Goal: Check status

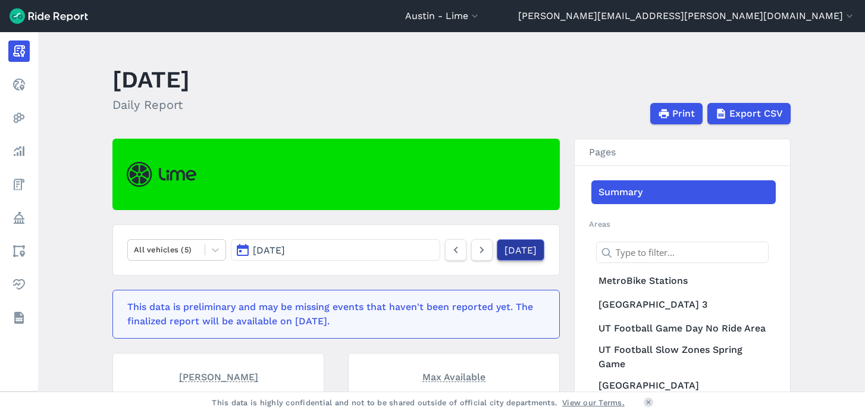
click at [512, 252] on link "[DATE]" at bounding box center [521, 249] width 48 height 21
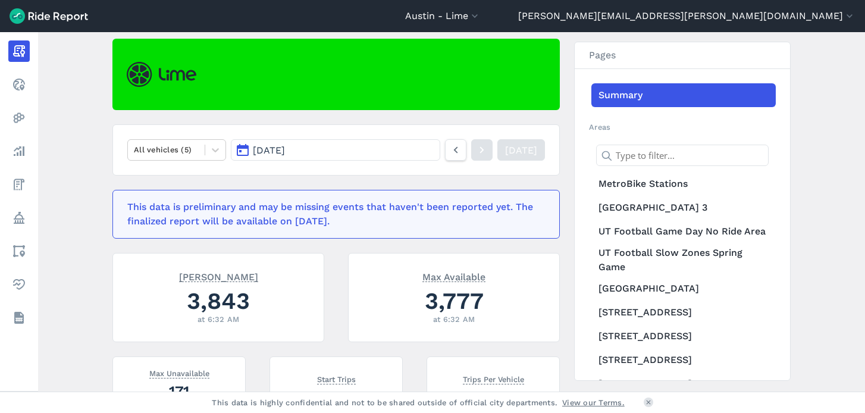
scroll to position [101, 0]
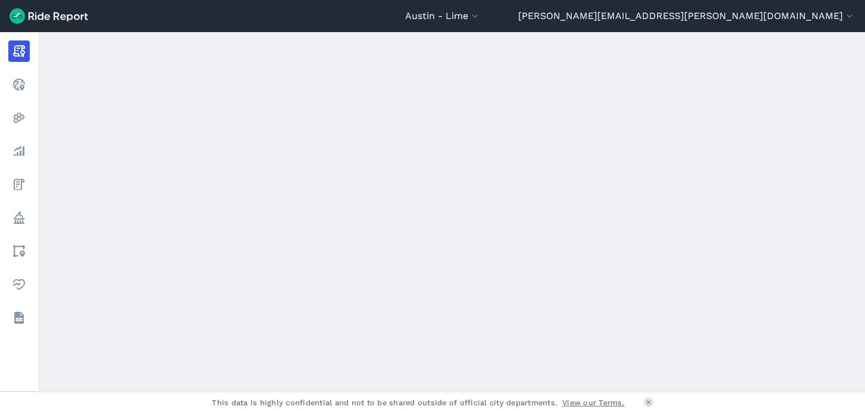
scroll to position [204, 0]
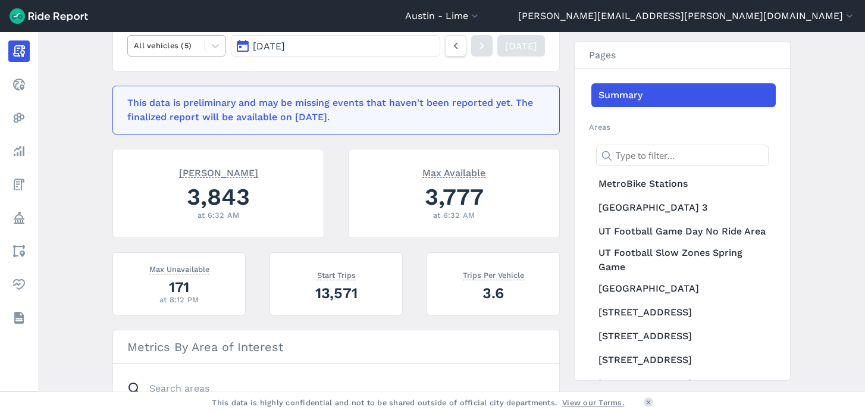
click at [181, 46] on div at bounding box center [166, 46] width 65 height 14
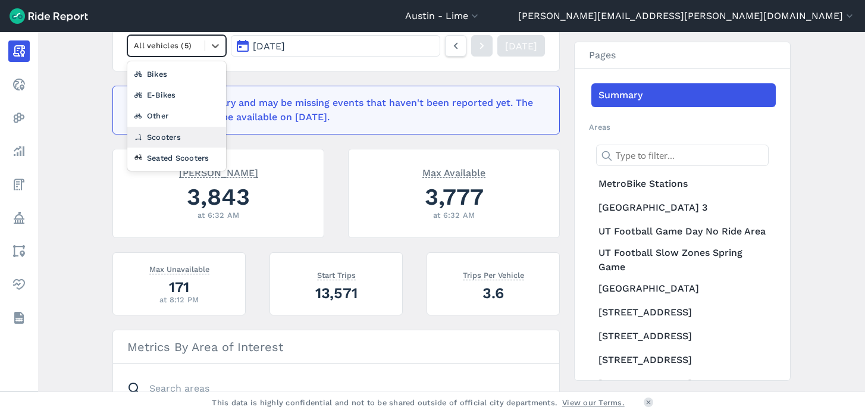
click at [159, 139] on div "Scooters" at bounding box center [176, 137] width 99 height 21
